Goal: Information Seeking & Learning: Check status

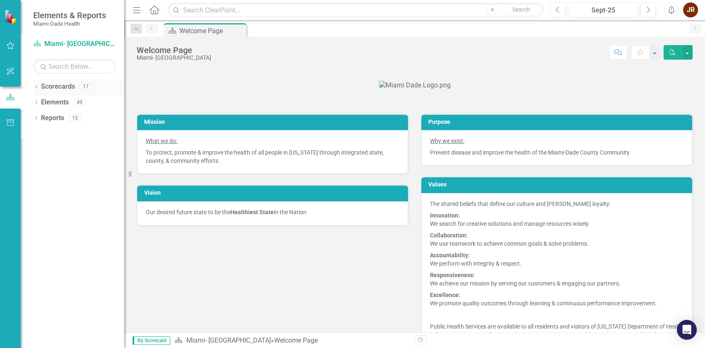
click at [36, 87] on icon "Dropdown" at bounding box center [36, 87] width 6 height 5
click at [50, 103] on link "Miami- [GEOGRAPHIC_DATA]" at bounding box center [85, 103] width 79 height 10
click at [41, 101] on icon "Dropdown" at bounding box center [40, 101] width 6 height 5
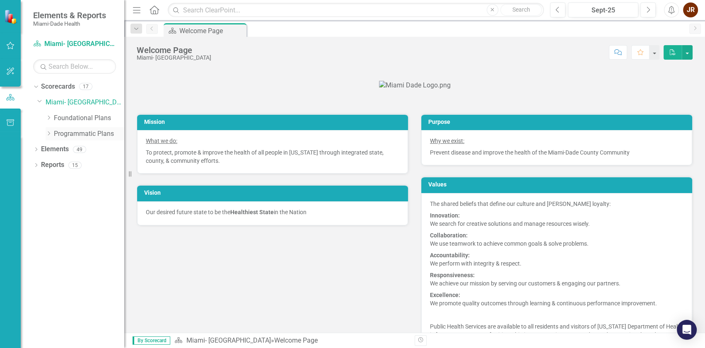
click at [49, 132] on icon at bounding box center [49, 133] width 2 height 4
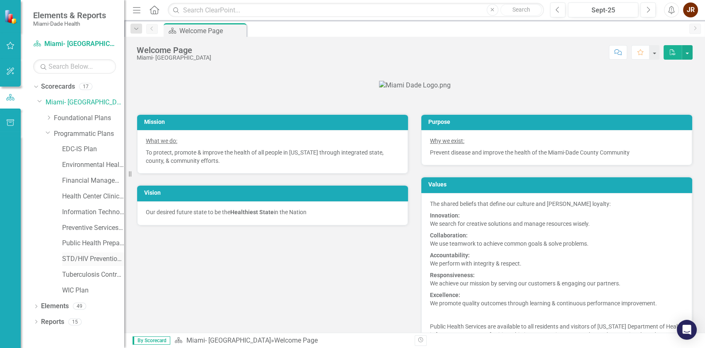
click at [83, 257] on link "STD/HIV Prevention and Control Plan" at bounding box center [93, 259] width 62 height 10
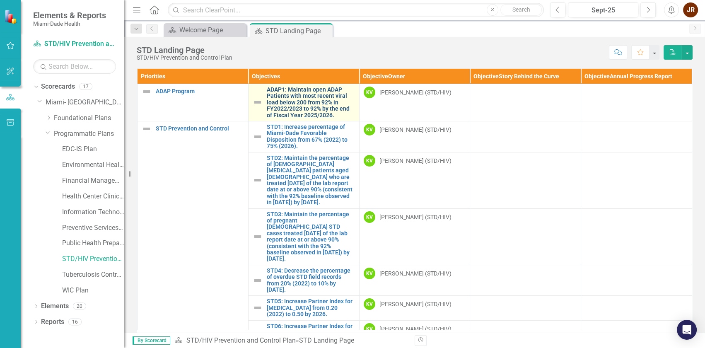
click at [302, 97] on link "ADAP1: Maintain open ADAP Patients with most recent viral load below 200 from 9…" at bounding box center [311, 103] width 88 height 32
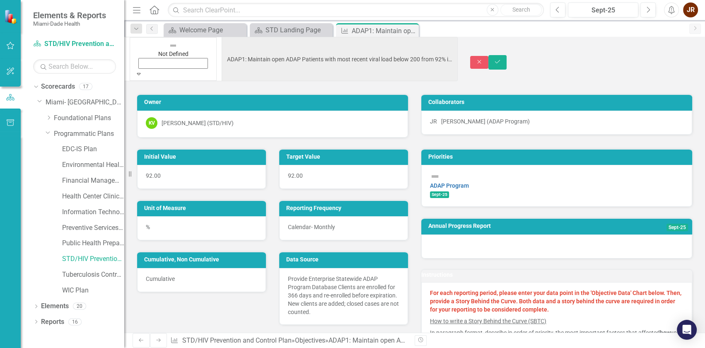
click at [142, 71] on icon "Expand" at bounding box center [138, 74] width 7 height 6
click at [383, 64] on div "6 results available. Use Up and Down to choose options, press Enter to select t…" at bounding box center [414, 185] width 580 height 296
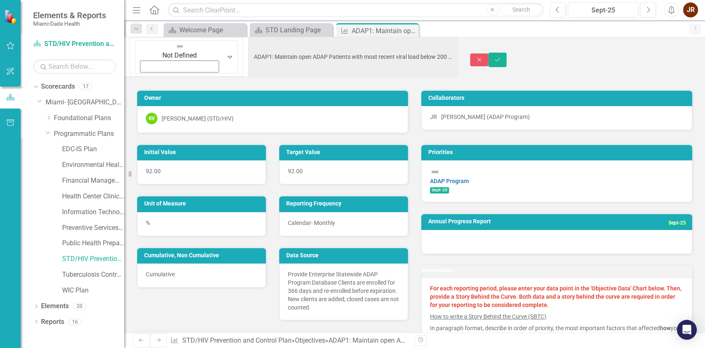
drag, startPoint x: 407, startPoint y: 46, endPoint x: 693, endPoint y: 180, distance: 316.0
click at [149, 25] on link "Previous" at bounding box center [152, 29] width 12 height 10
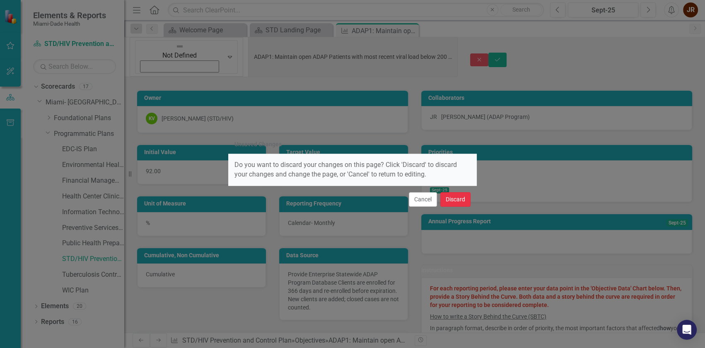
click at [450, 200] on button "Discard" at bounding box center [455, 199] width 30 height 14
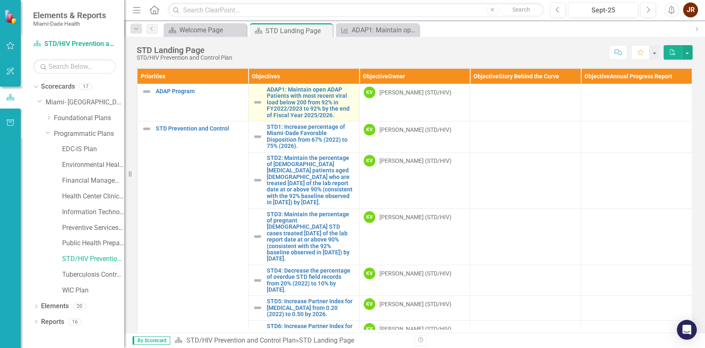
click at [0, 0] on link "Link Open Element" at bounding box center [0, 0] width 0 height 0
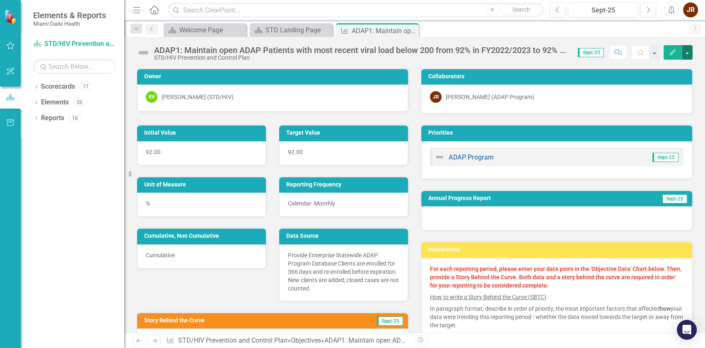
click at [686, 54] on button "button" at bounding box center [687, 52] width 11 height 14
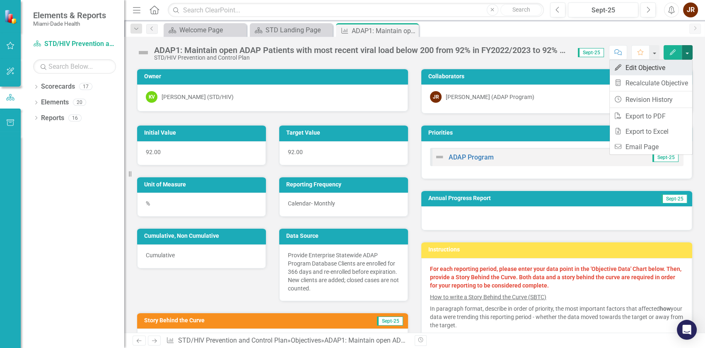
click at [667, 70] on link "Edit Edit Objective" at bounding box center [650, 67] width 82 height 15
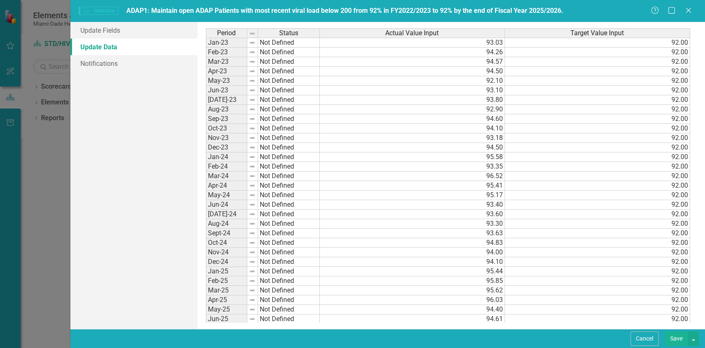
drag, startPoint x: 564, startPoint y: 11, endPoint x: 540, endPoint y: 10, distance: 24.4
click at [540, 10] on div "Objective Objective ADAP1: Maintain open ADAP Patients with most recent viral l…" at bounding box center [364, 11] width 571 height 10
drag, startPoint x: 128, startPoint y: 10, endPoint x: 373, endPoint y: 8, distance: 245.1
click at [224, 14] on span "ADAP1: Maintain open ADAP Patients with most recent viral load below 200 from 9…" at bounding box center [344, 11] width 437 height 8
click at [687, 10] on icon at bounding box center [688, 10] width 6 height 6
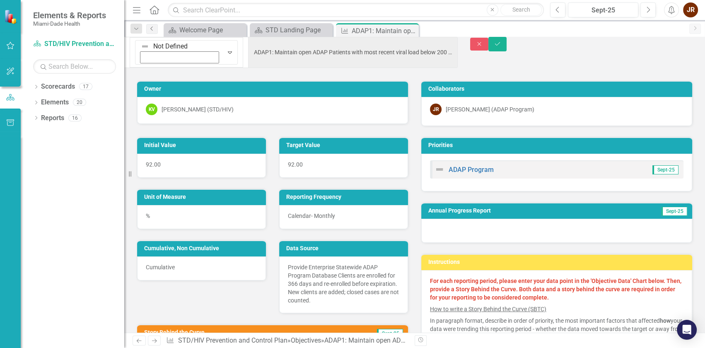
click at [153, 26] on icon "Previous" at bounding box center [152, 28] width 7 height 5
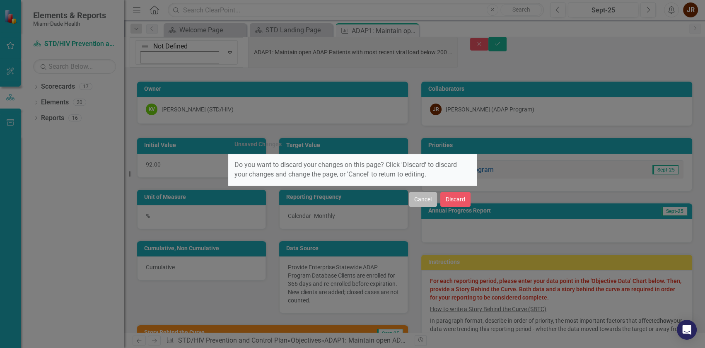
click at [426, 198] on button "Cancel" at bounding box center [423, 199] width 28 height 14
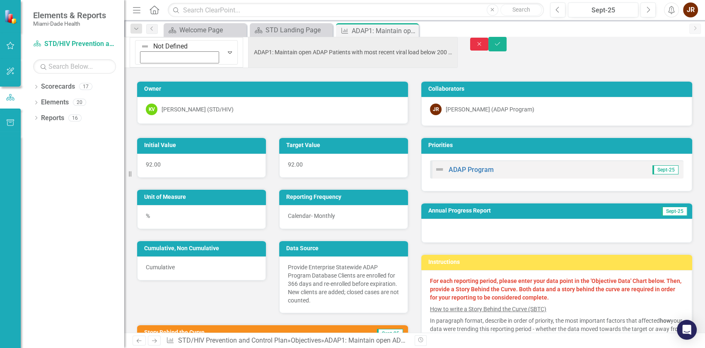
click at [483, 47] on icon "Close" at bounding box center [478, 44] width 7 height 6
click at [376, 33] on div "ADAP1: Maintain open ADAP Patients with most recent viral load below 200 from 9…" at bounding box center [374, 31] width 44 height 10
click at [414, 77] on div "Collaborators JR [PERSON_NAME] (ADAP Program)" at bounding box center [556, 98] width 284 height 56
click at [481, 46] on icon "button" at bounding box center [479, 44] width 4 height 4
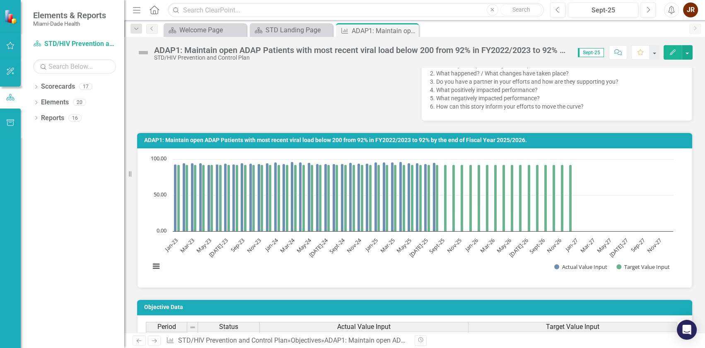
scroll to position [339, 0]
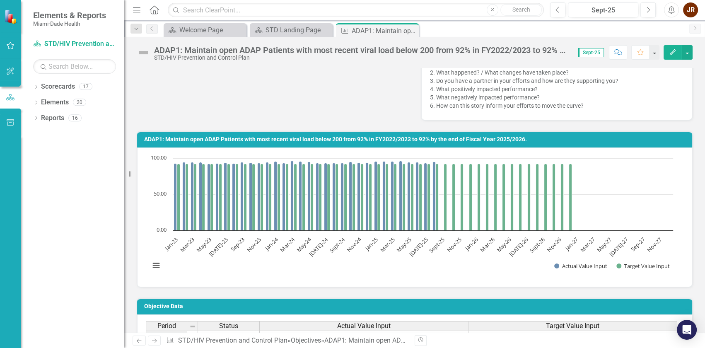
drag, startPoint x: 525, startPoint y: 137, endPoint x: 340, endPoint y: 136, distance: 185.5
click at [424, 136] on h3 "ADAP1: Maintain open ADAP Patients with most recent viral load below 200 from 9…" at bounding box center [416, 139] width 544 height 6
drag, startPoint x: 145, startPoint y: 137, endPoint x: 262, endPoint y: 138, distance: 116.8
click at [262, 138] on h3 "ADAP1: Maintain open ADAP Patients with most recent viral load below 200 from 9…" at bounding box center [416, 139] width 544 height 6
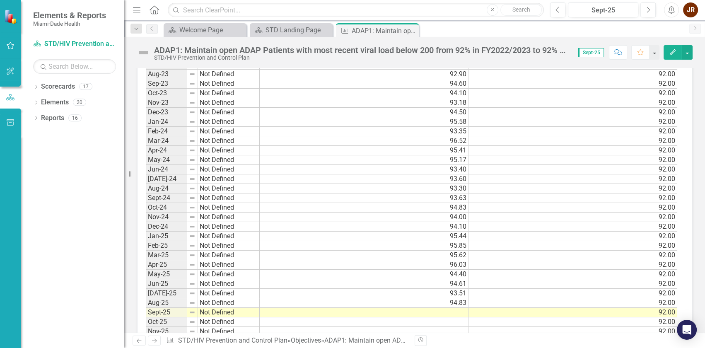
scroll to position [715, 0]
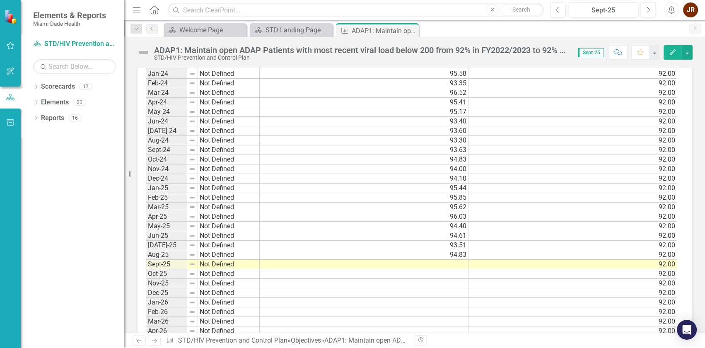
click at [451, 107] on td "95.17" at bounding box center [364, 112] width 209 height 10
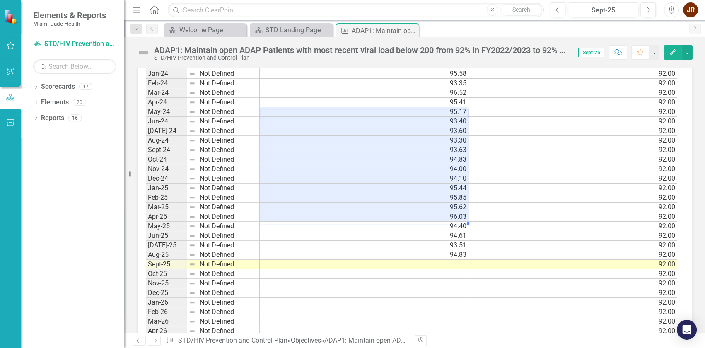
click at [372, 157] on td "94.83" at bounding box center [364, 160] width 209 height 10
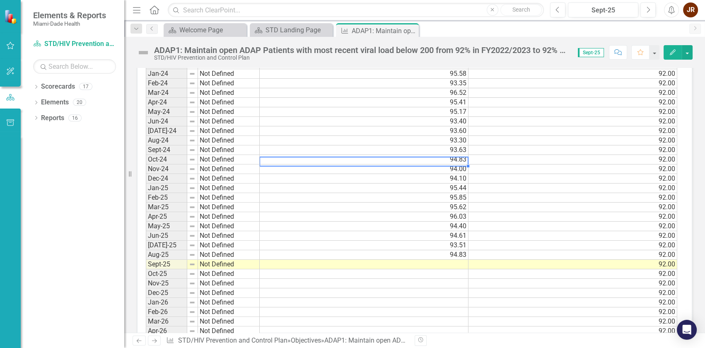
click at [146, 161] on div "Period Status Actual Value Input Target Value Input Jan-23 Not Defined 93.03 92…" at bounding box center [146, 236] width 0 height 582
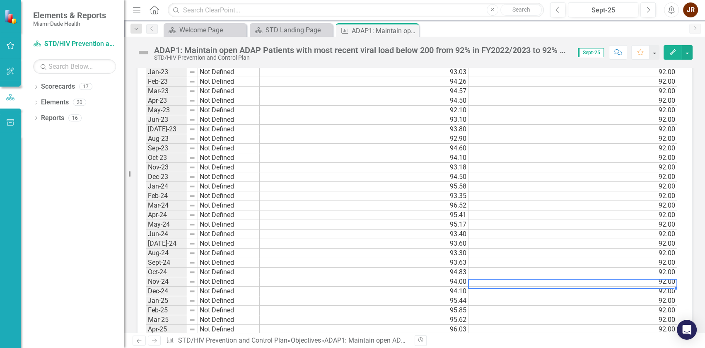
scroll to position [564, 0]
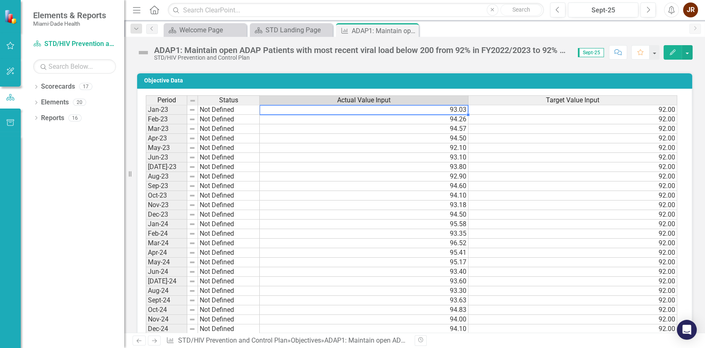
click at [443, 108] on td "93.03" at bounding box center [364, 110] width 209 height 10
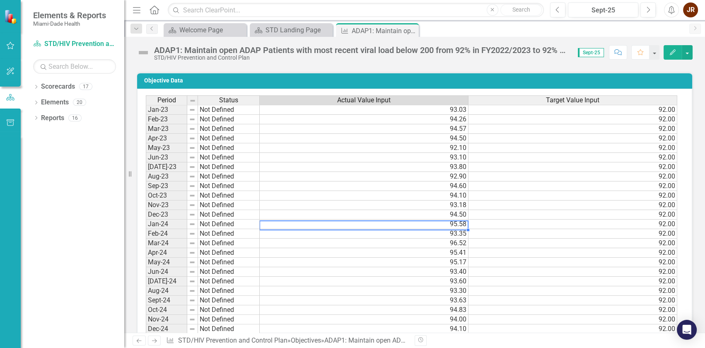
click at [436, 224] on td "95.58" at bounding box center [364, 224] width 209 height 10
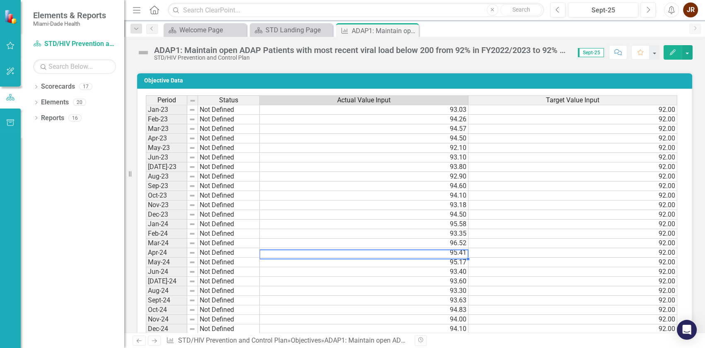
click at [433, 255] on td "95.41" at bounding box center [364, 253] width 209 height 10
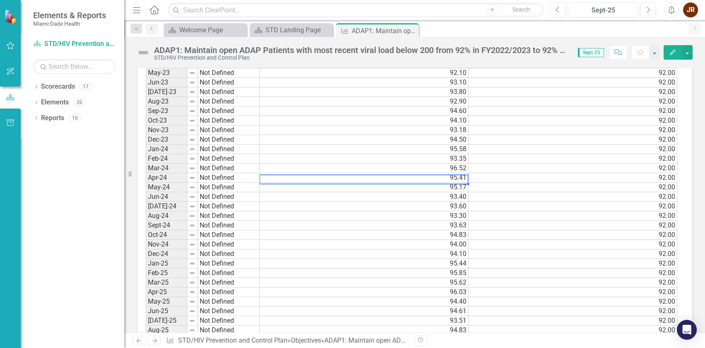
scroll to position [677, 0]
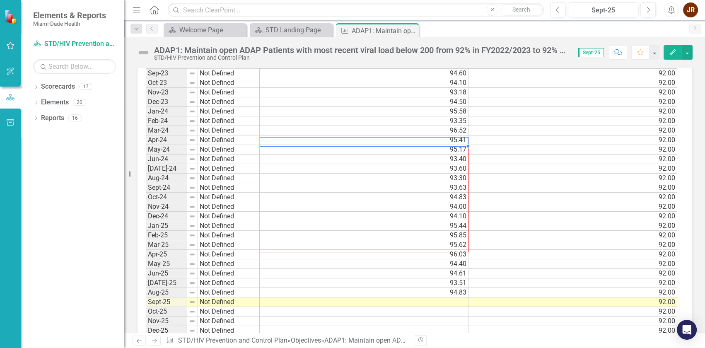
drag, startPoint x: 467, startPoint y: 141, endPoint x: 461, endPoint y: 242, distance: 101.2
click at [146, 242] on div "Period Status Actual Value Input Target Value Input Jan-23 Not Defined 93.03 92…" at bounding box center [146, 273] width 0 height 582
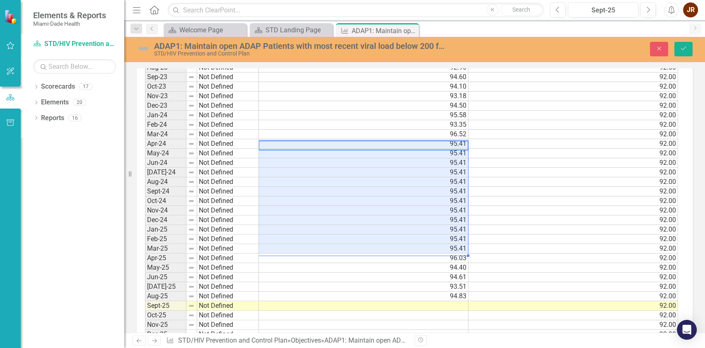
scroll to position [680, 0]
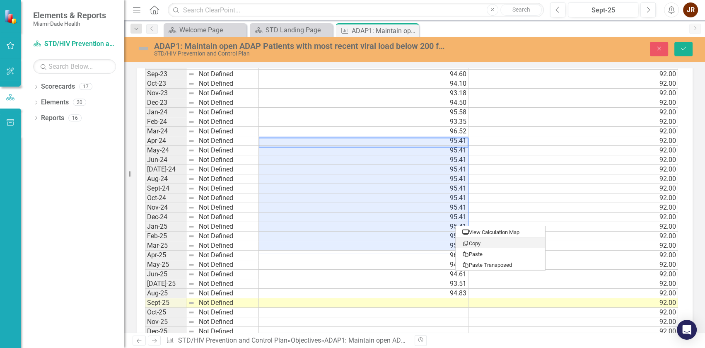
drag, startPoint x: 479, startPoint y: 241, endPoint x: 491, endPoint y: 238, distance: 12.4
click at [145, 142] on div "Period Status Actual Value Input Target Value Input Jan-23 Not Defined 93.03 92…" at bounding box center [145, 274] width 0 height 582
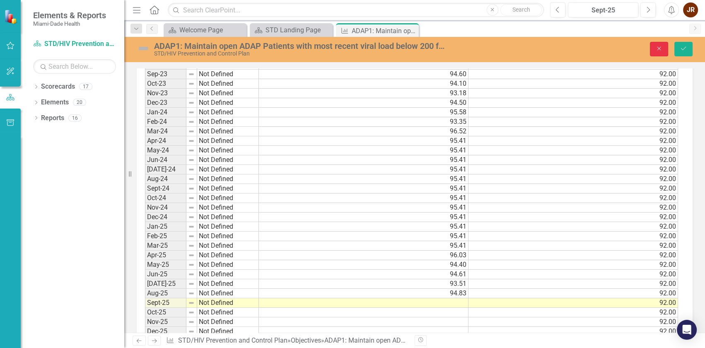
click at [657, 48] on icon "Close" at bounding box center [658, 49] width 7 height 6
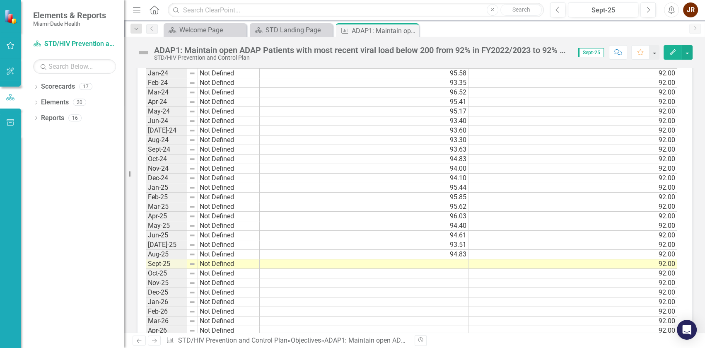
scroll to position [0, 0]
click at [316, 104] on td "95.41" at bounding box center [364, 102] width 209 height 10
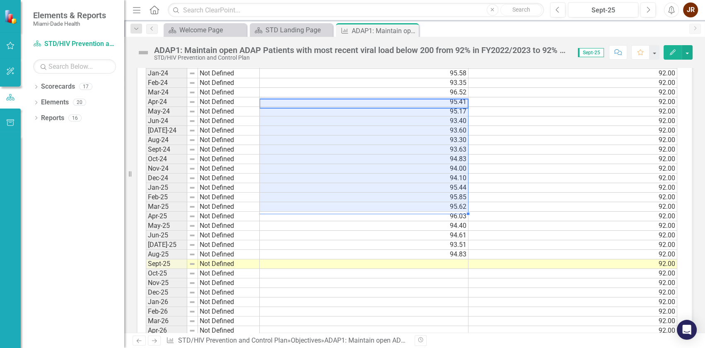
drag, startPoint x: 314, startPoint y: 101, endPoint x: 316, endPoint y: 207, distance: 106.0
click at [316, 207] on tbody "Jan-23 Not Defined 93.03 92.00 Feb-23 Not Defined 94.26 92.00 Mar-23 Not Define…" at bounding box center [411, 240] width 531 height 572
